Goal: Information Seeking & Learning: Learn about a topic

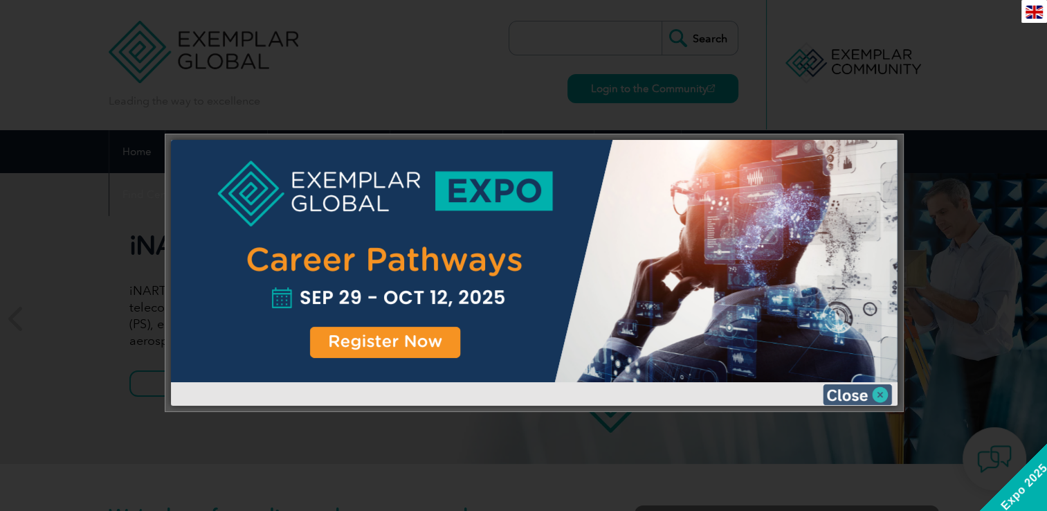
click at [866, 387] on img at bounding box center [857, 394] width 69 height 21
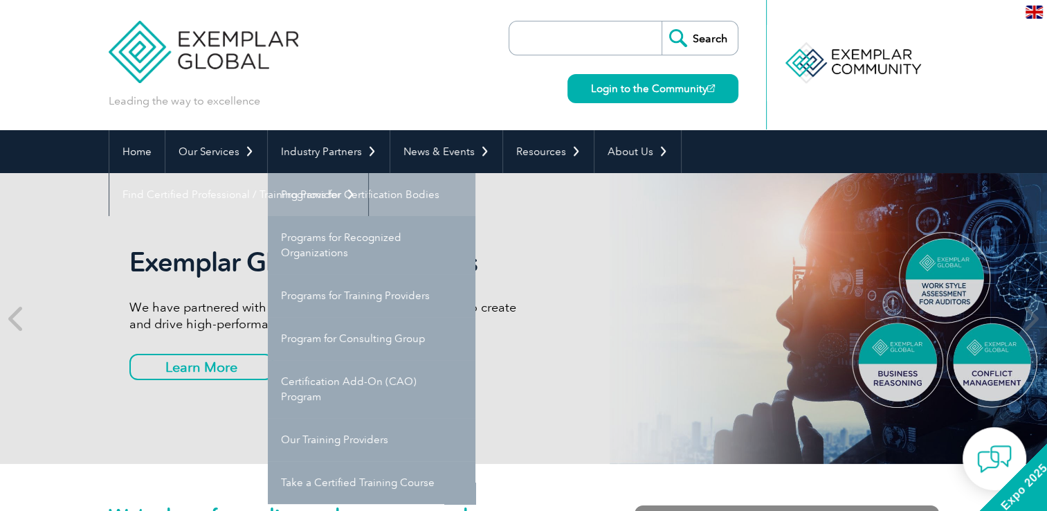
click at [344, 195] on link "Programs for Certification Bodies" at bounding box center [372, 194] width 208 height 43
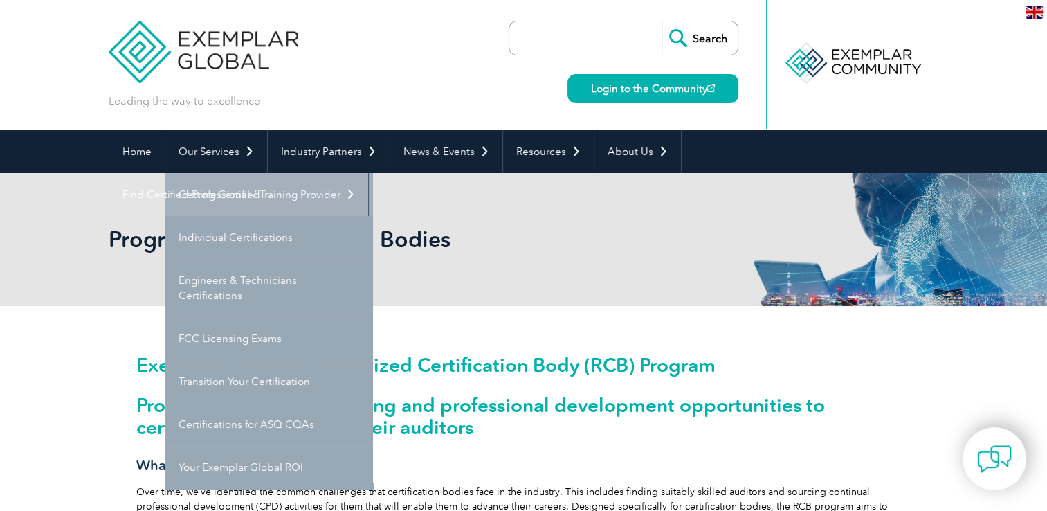
click at [249, 192] on link "Getting Certified" at bounding box center [269, 194] width 208 height 43
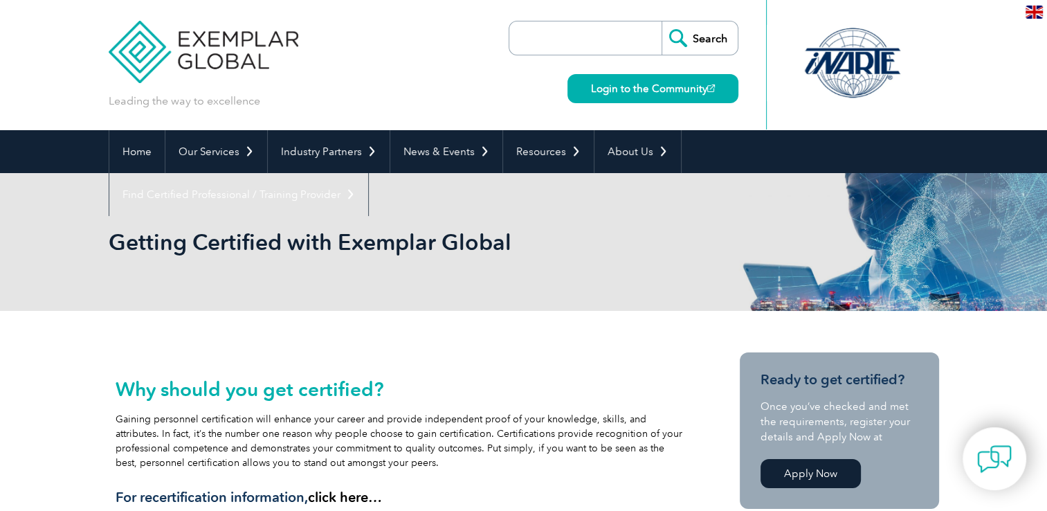
click at [249, 192] on div "Getting Certified with Exemplar Global" at bounding box center [524, 242] width 830 height 138
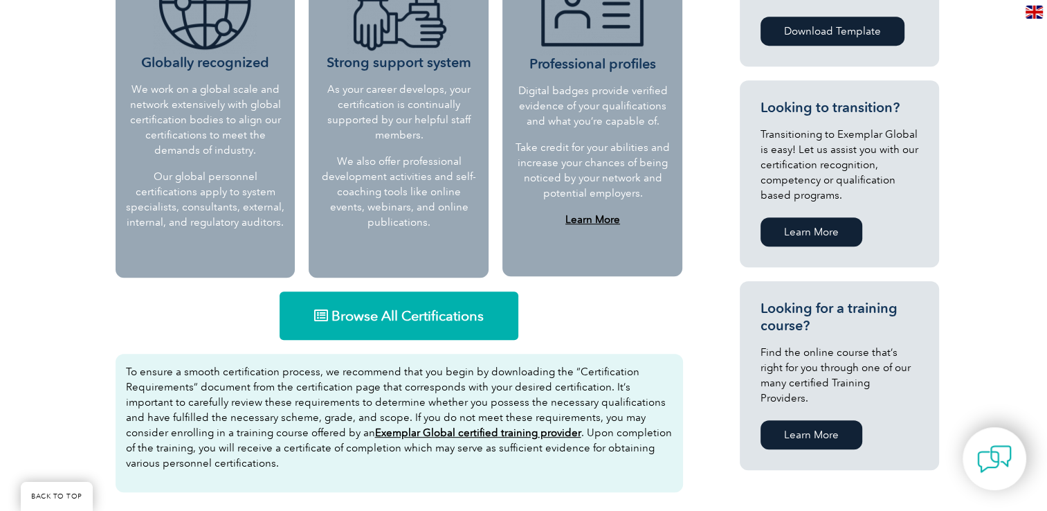
scroll to position [830, 0]
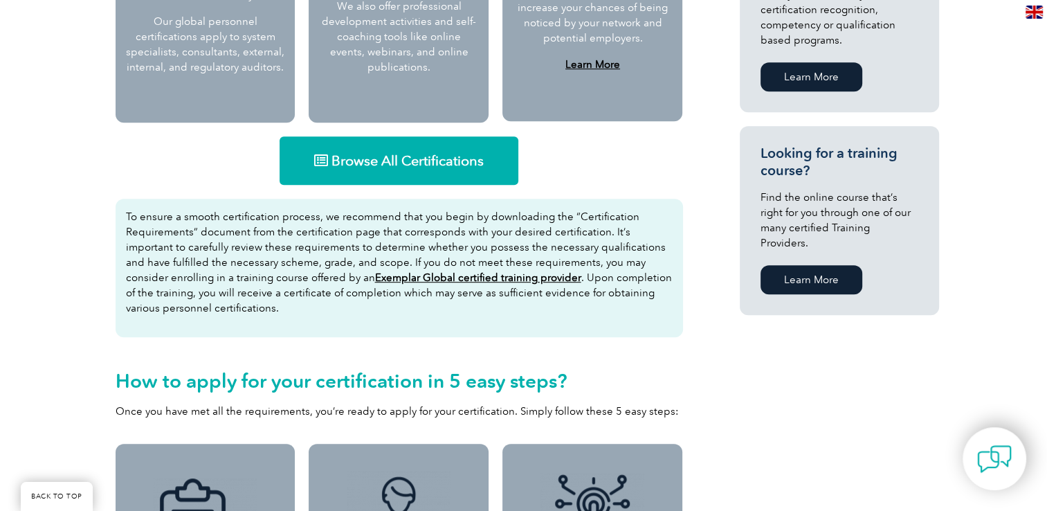
click at [350, 162] on span "Browse All Certifications" at bounding box center [407, 161] width 152 height 14
click at [379, 165] on span "Browse All Certifications" at bounding box center [407, 161] width 152 height 14
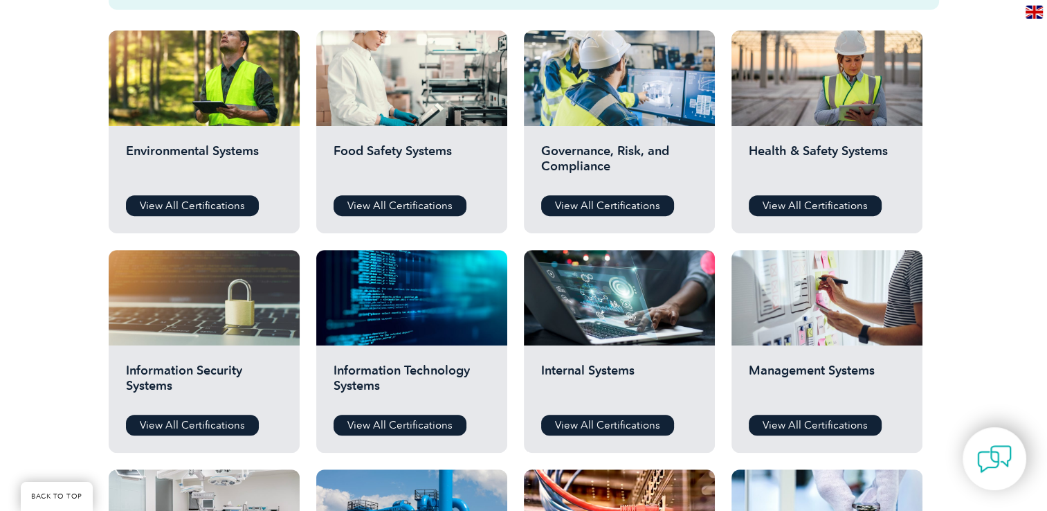
scroll to position [526, 0]
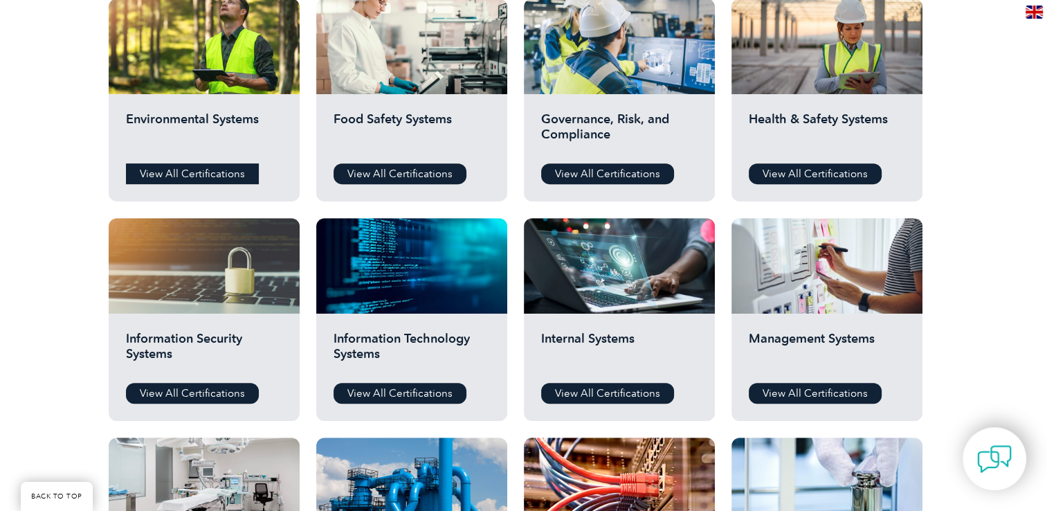
click at [152, 165] on link "View All Certifications" at bounding box center [192, 173] width 133 height 21
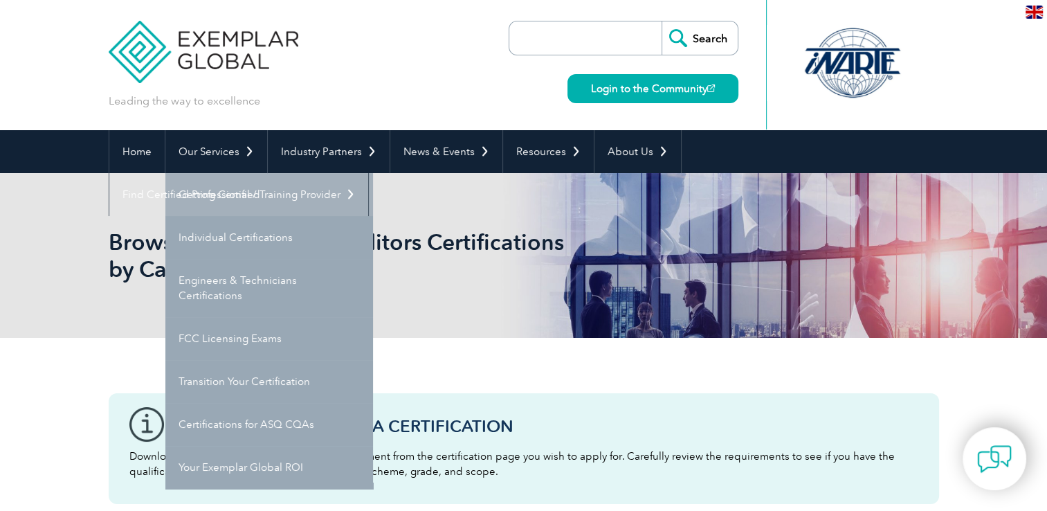
click at [244, 200] on link "Getting Certified" at bounding box center [269, 194] width 208 height 43
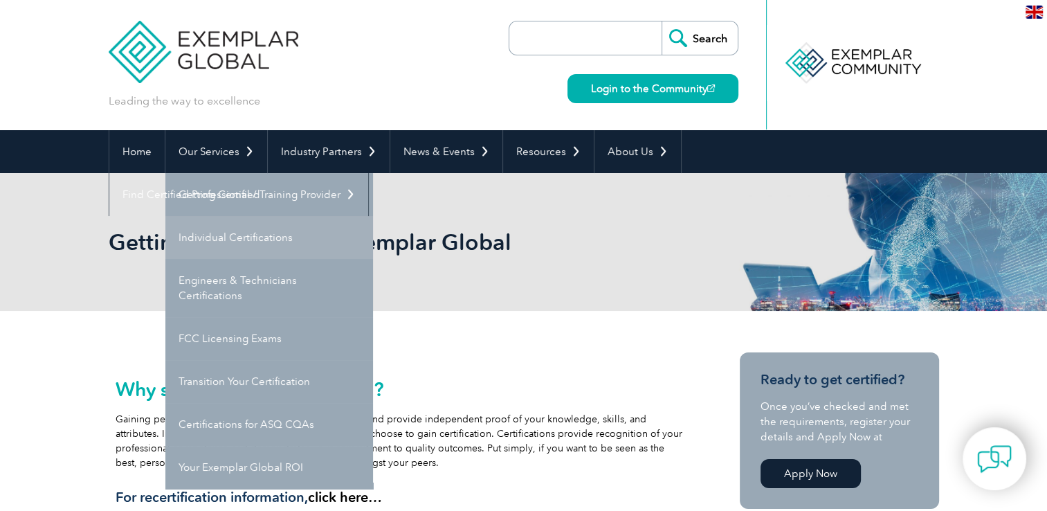
click at [217, 233] on link "Individual Certifications" at bounding box center [269, 237] width 208 height 43
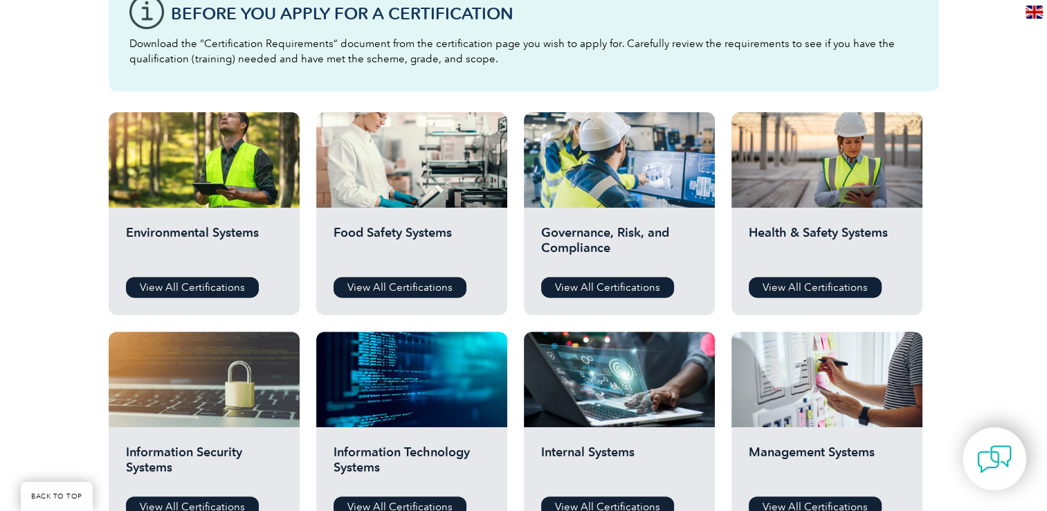
scroll to position [415, 0]
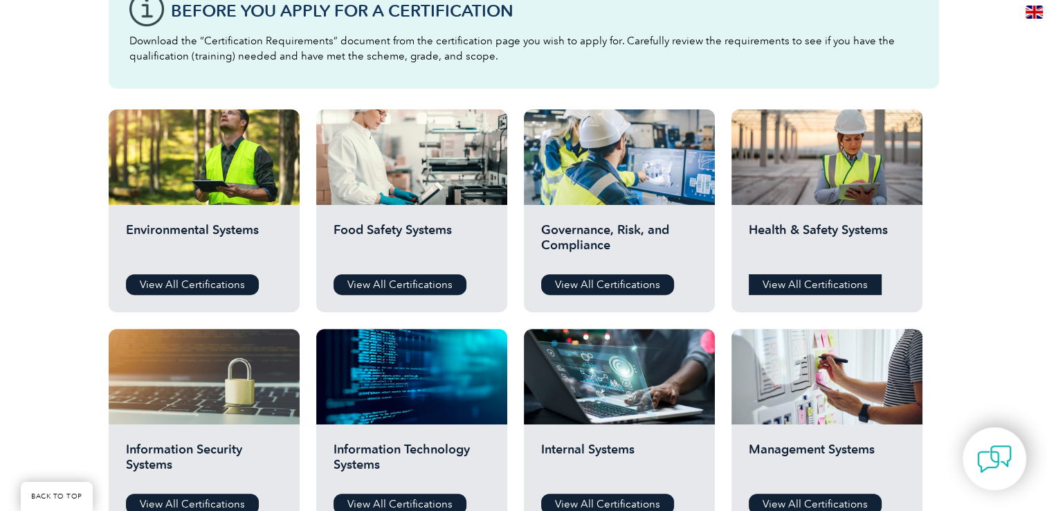
click at [794, 279] on link "View All Certifications" at bounding box center [815, 284] width 133 height 21
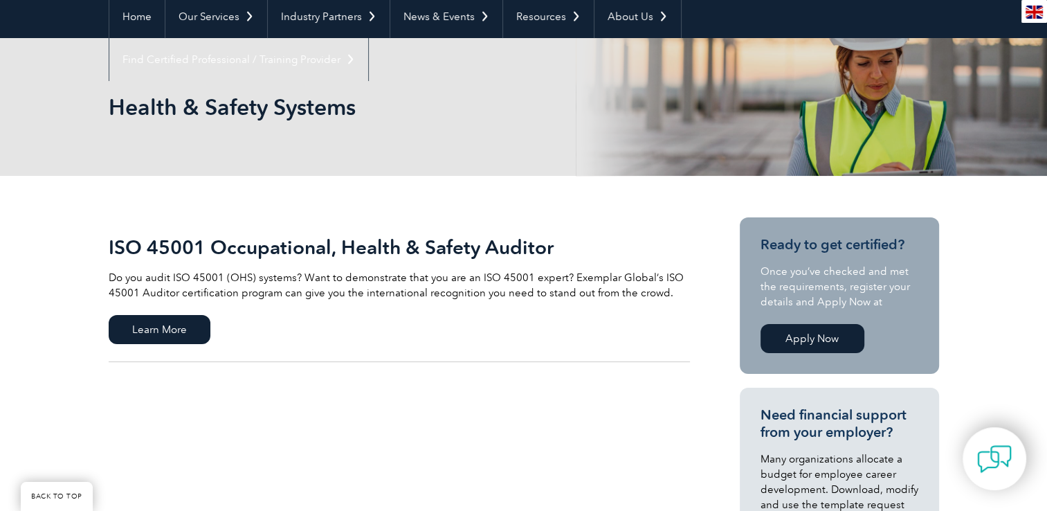
scroll to position [277, 0]
